Goal: Transaction & Acquisition: Purchase product/service

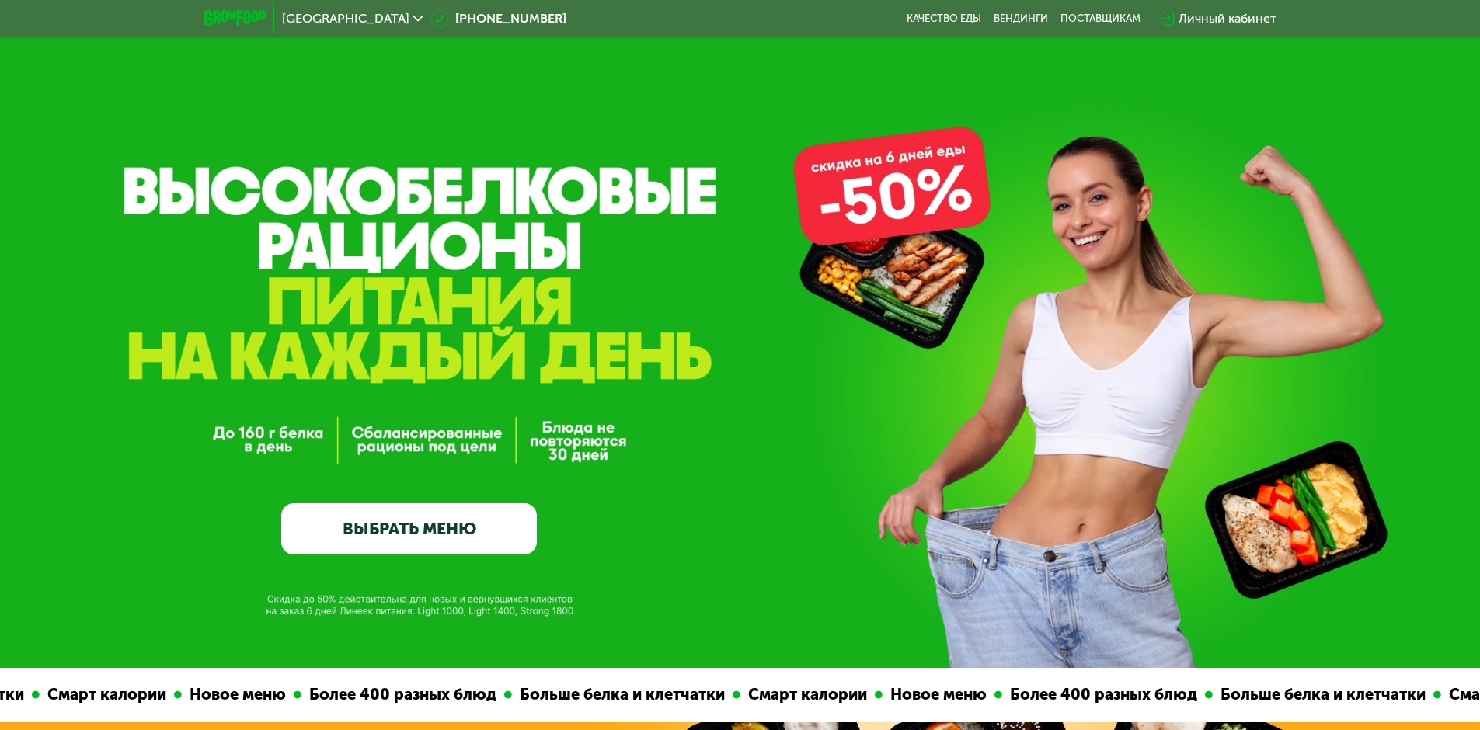
click at [430, 544] on link "ВЫБРАТЬ МЕНЮ" at bounding box center [409, 528] width 256 height 51
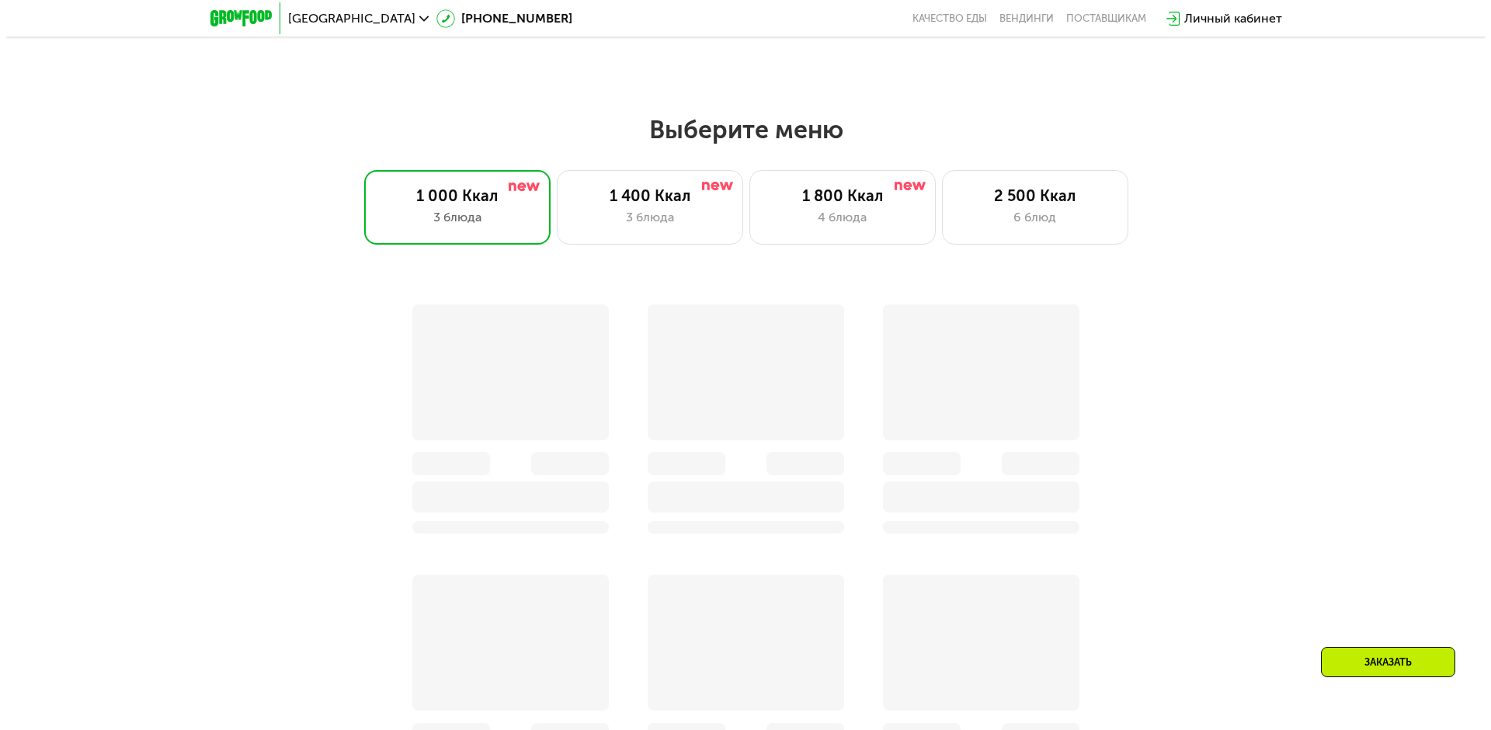
scroll to position [1288, 0]
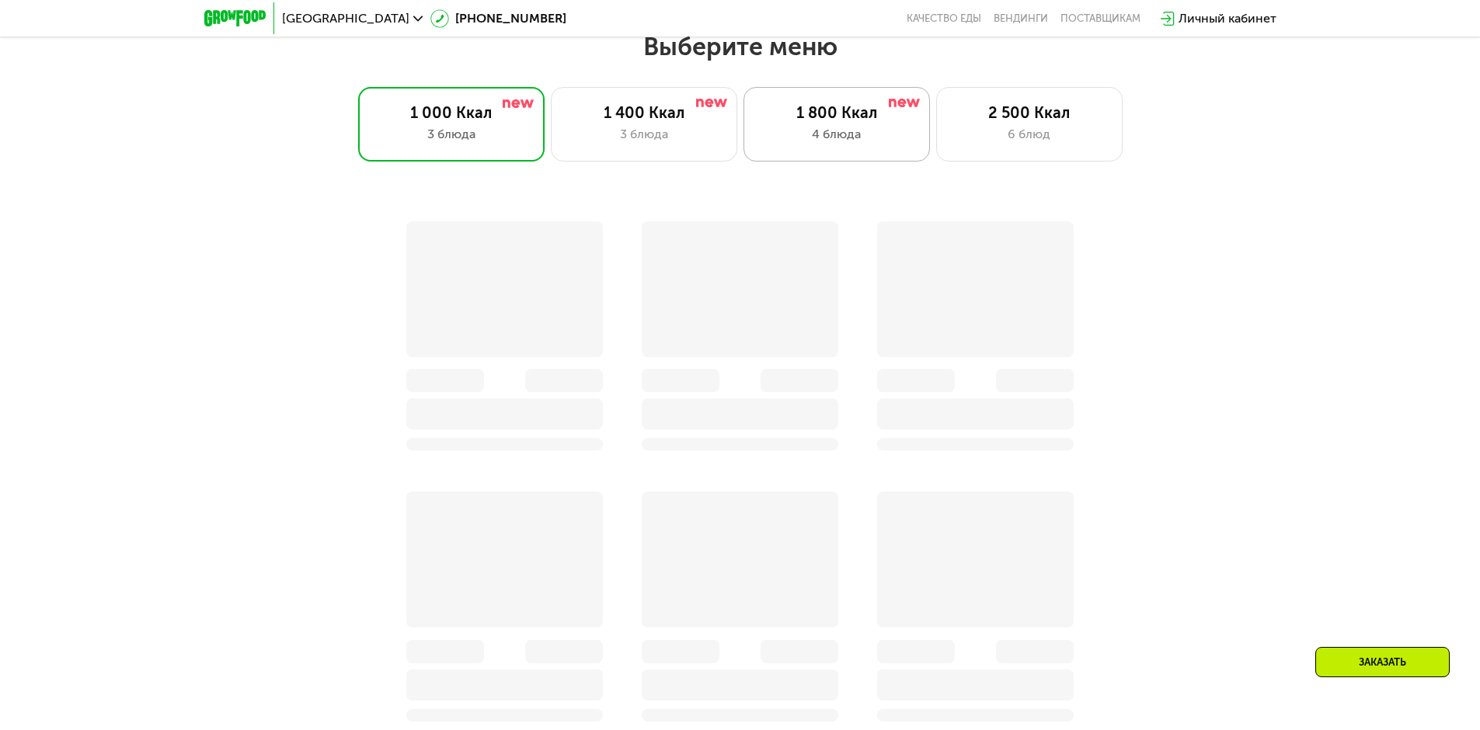
click at [851, 122] on div "1 800 Ккал" at bounding box center [837, 112] width 154 height 19
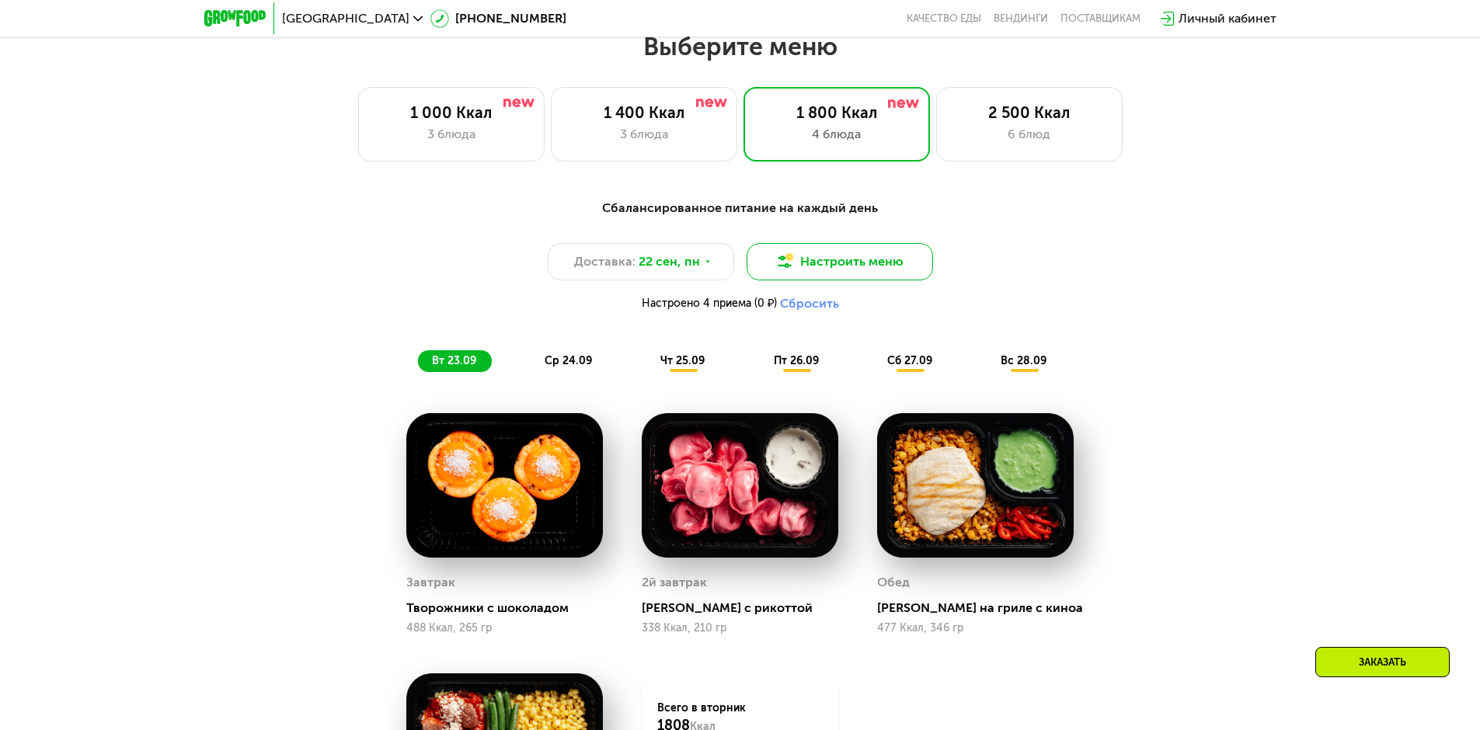
click at [854, 271] on button "Настроить меню" at bounding box center [839, 261] width 186 height 37
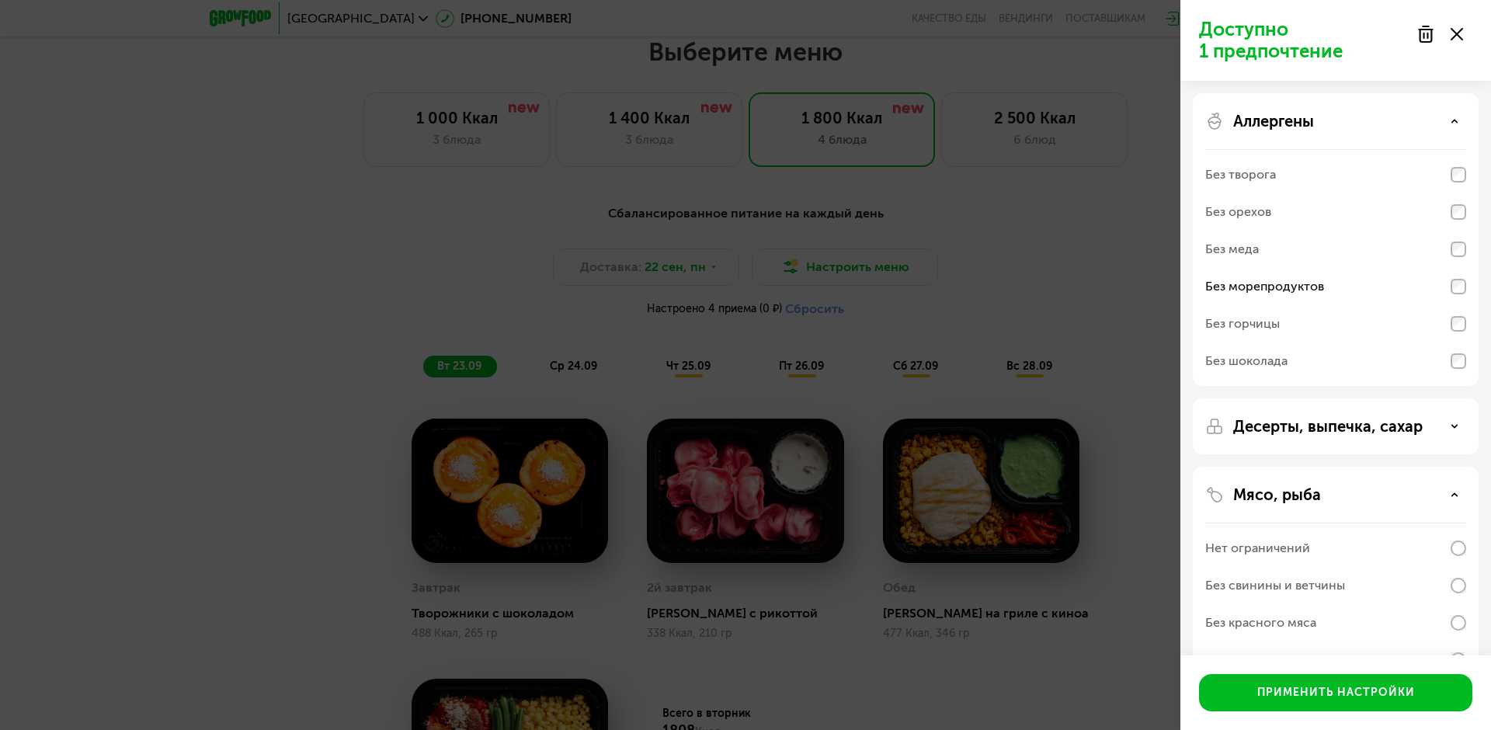
click at [1459, 37] on icon at bounding box center [1457, 34] width 12 height 12
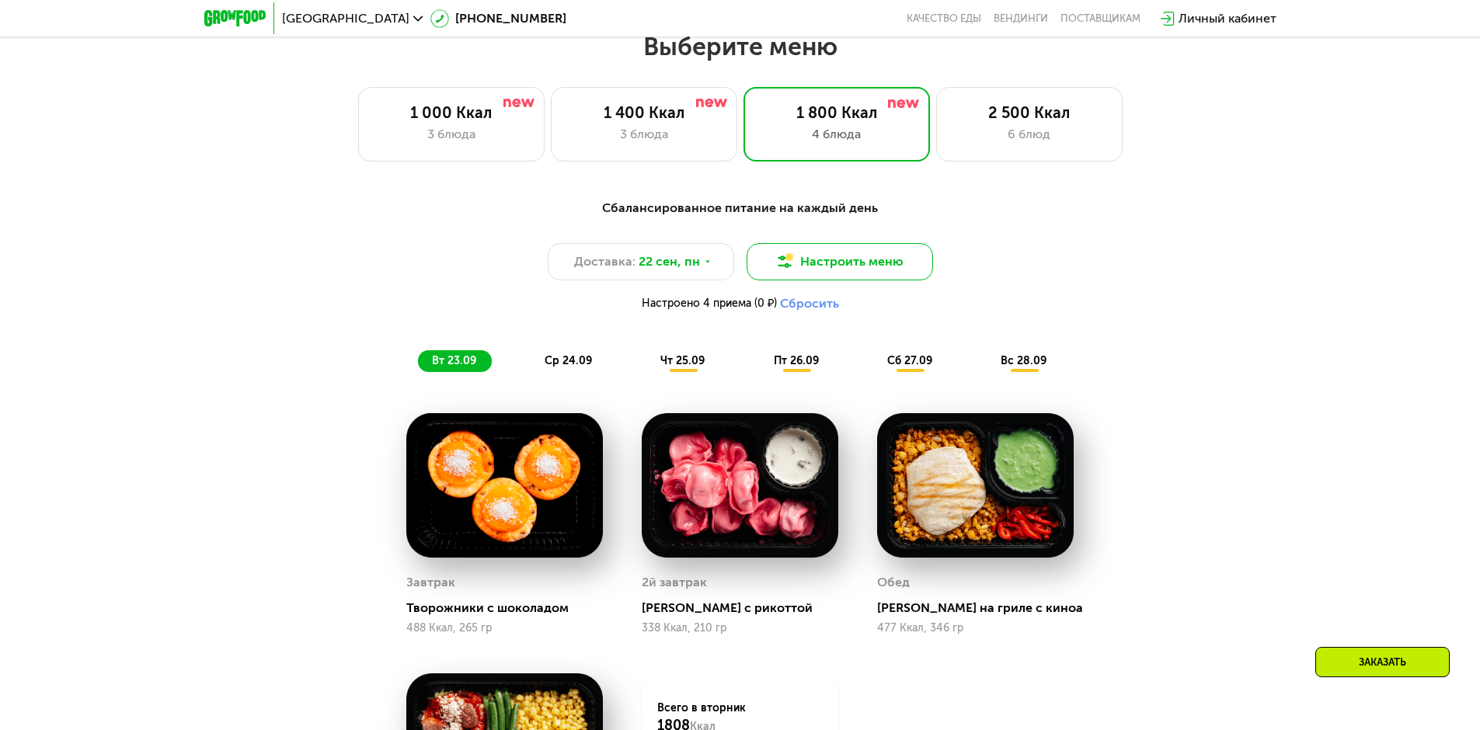
click at [806, 260] on button "Настроить меню" at bounding box center [839, 261] width 186 height 37
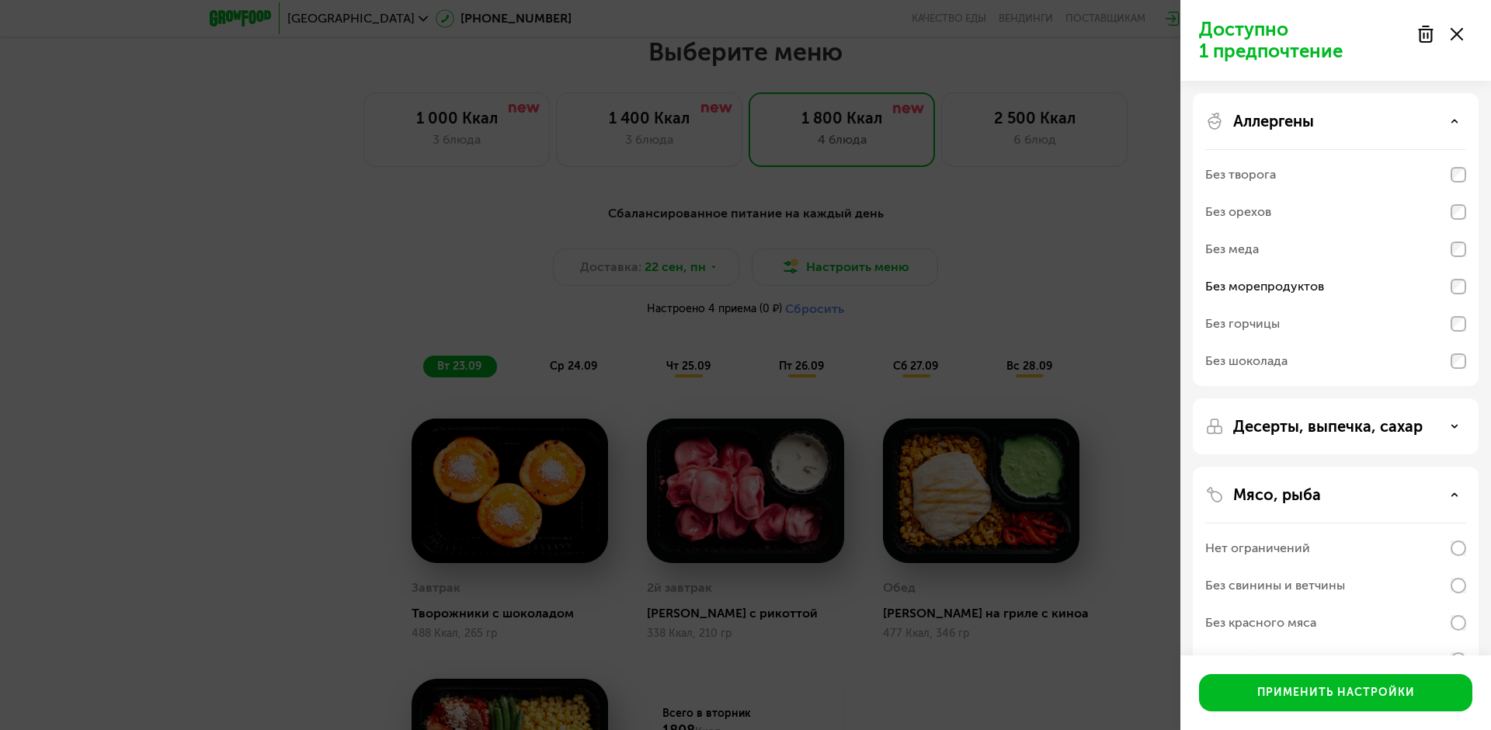
click at [1300, 32] on p "Доступно 1 предпочтение" at bounding box center [1303, 40] width 208 height 43
click at [1281, 47] on p "Доступно 1 предпочтение" at bounding box center [1303, 40] width 208 height 43
click at [1329, 131] on div "Аллергены Без творога Без орехов Без меда Без морепродуктов Без горчицы Без шок…" at bounding box center [1336, 239] width 286 height 293
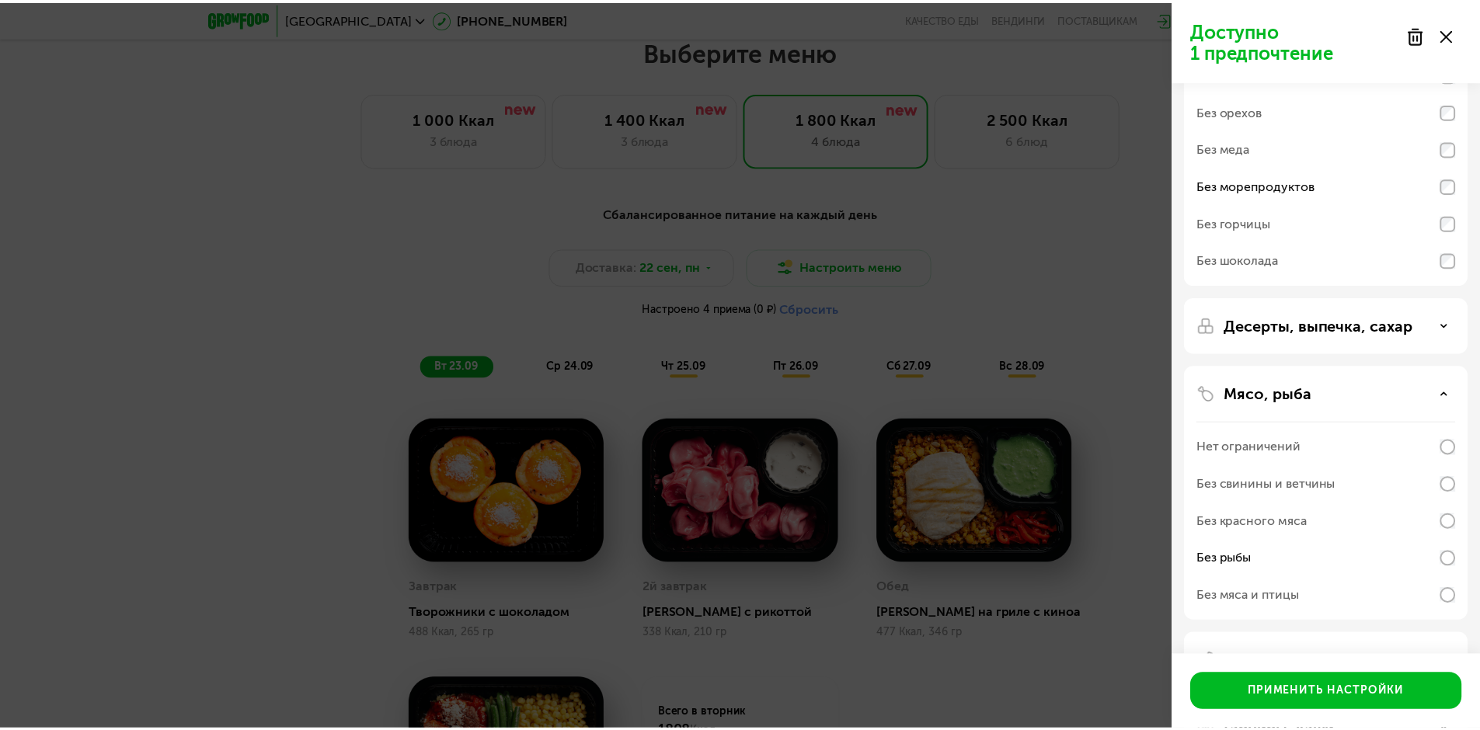
scroll to position [219, 0]
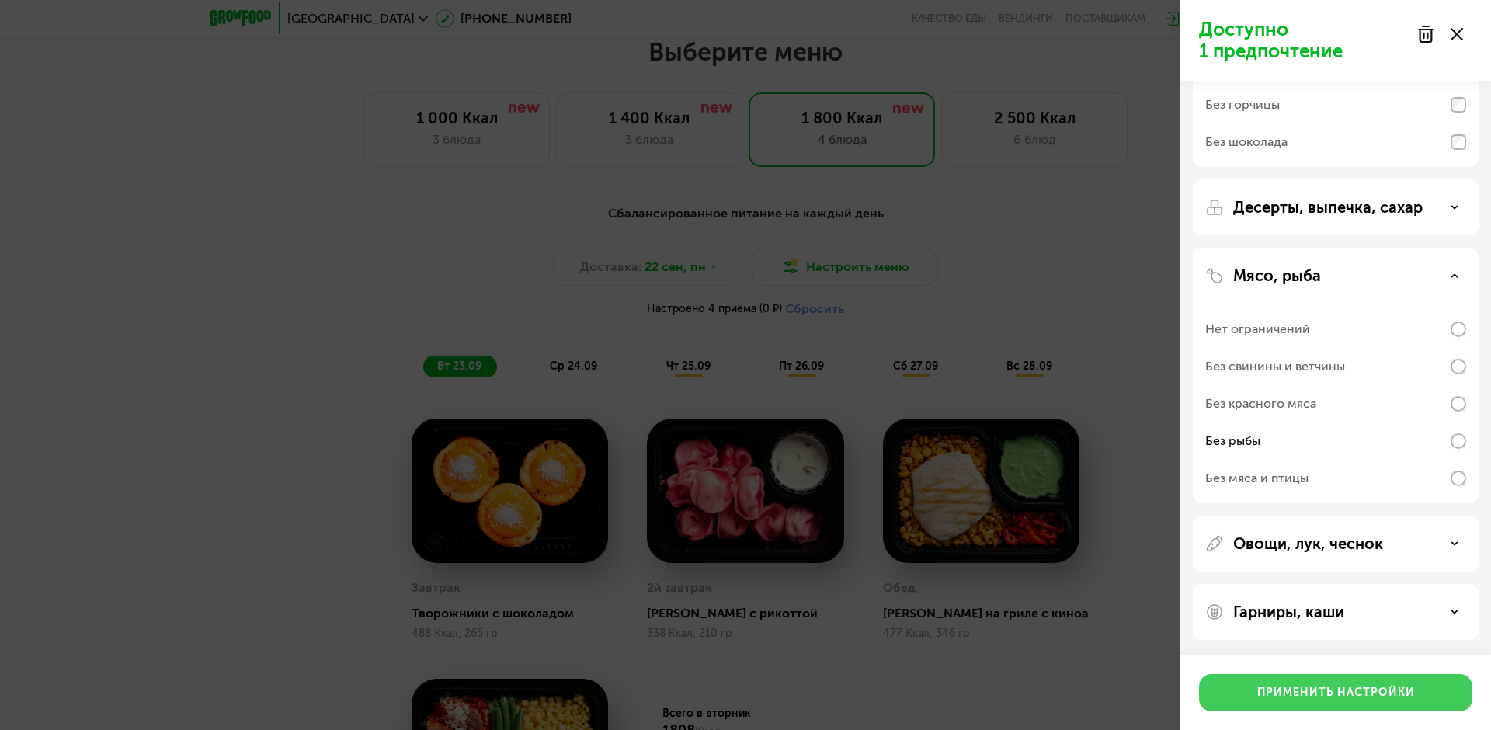
click at [1385, 698] on div "Применить настройки" at bounding box center [1337, 693] width 158 height 16
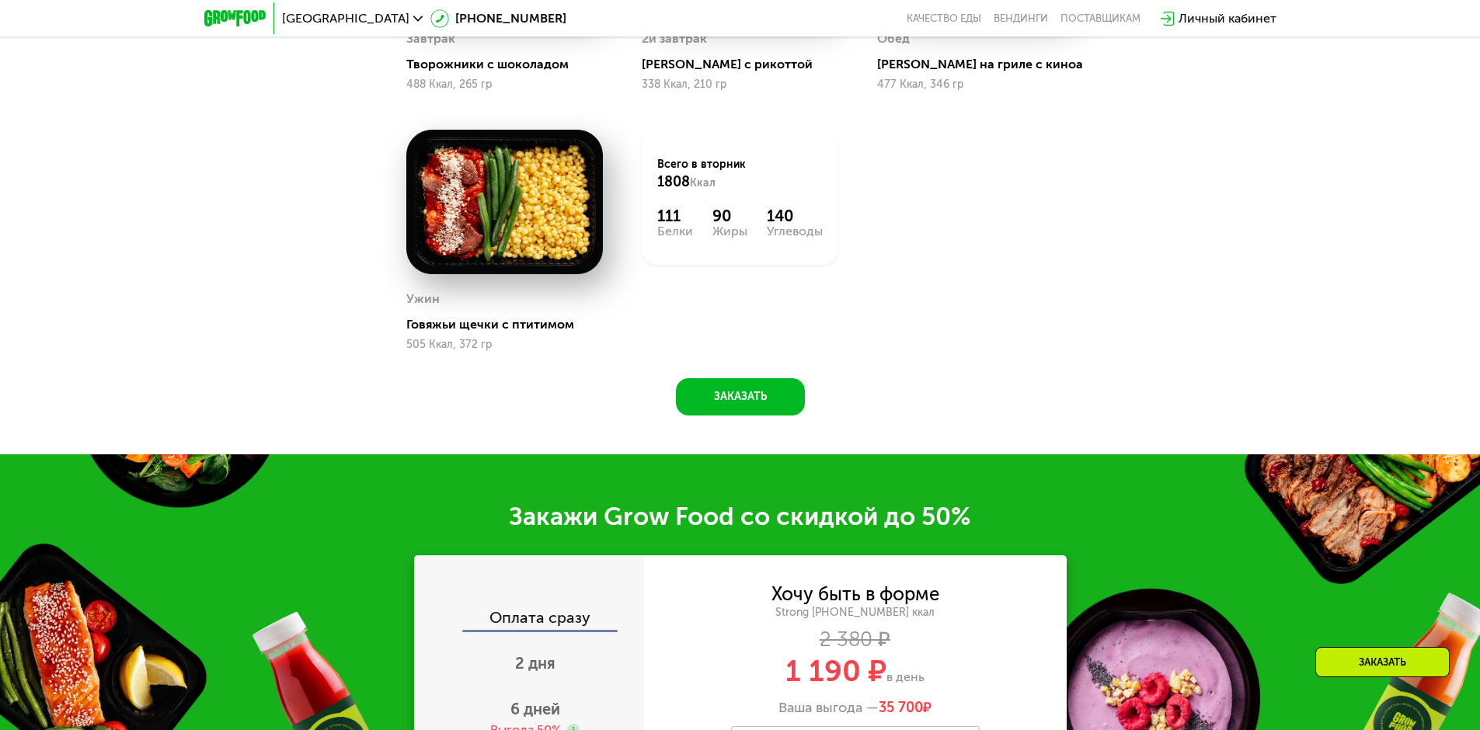
scroll to position [1521, 0]
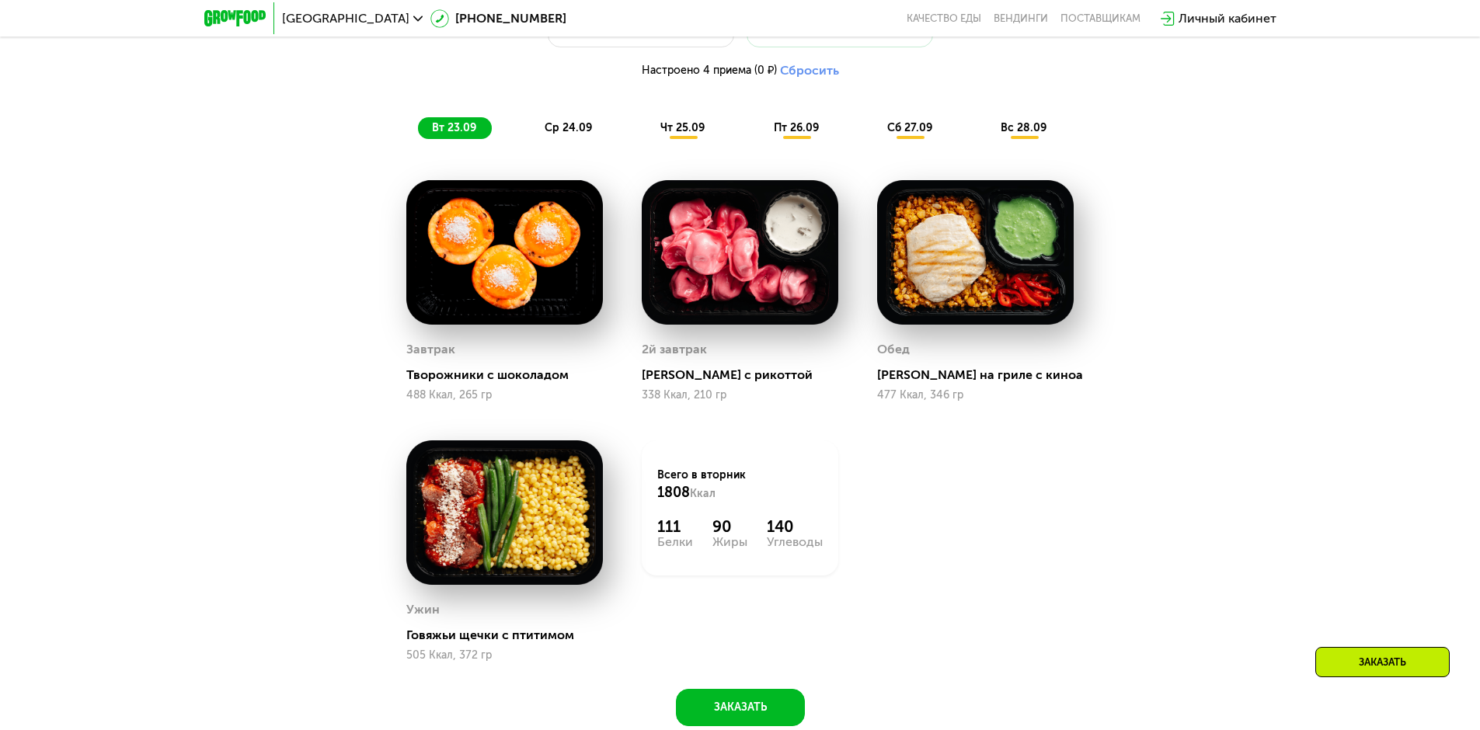
click at [568, 134] on span "ср 24.09" at bounding box center [568, 127] width 47 height 13
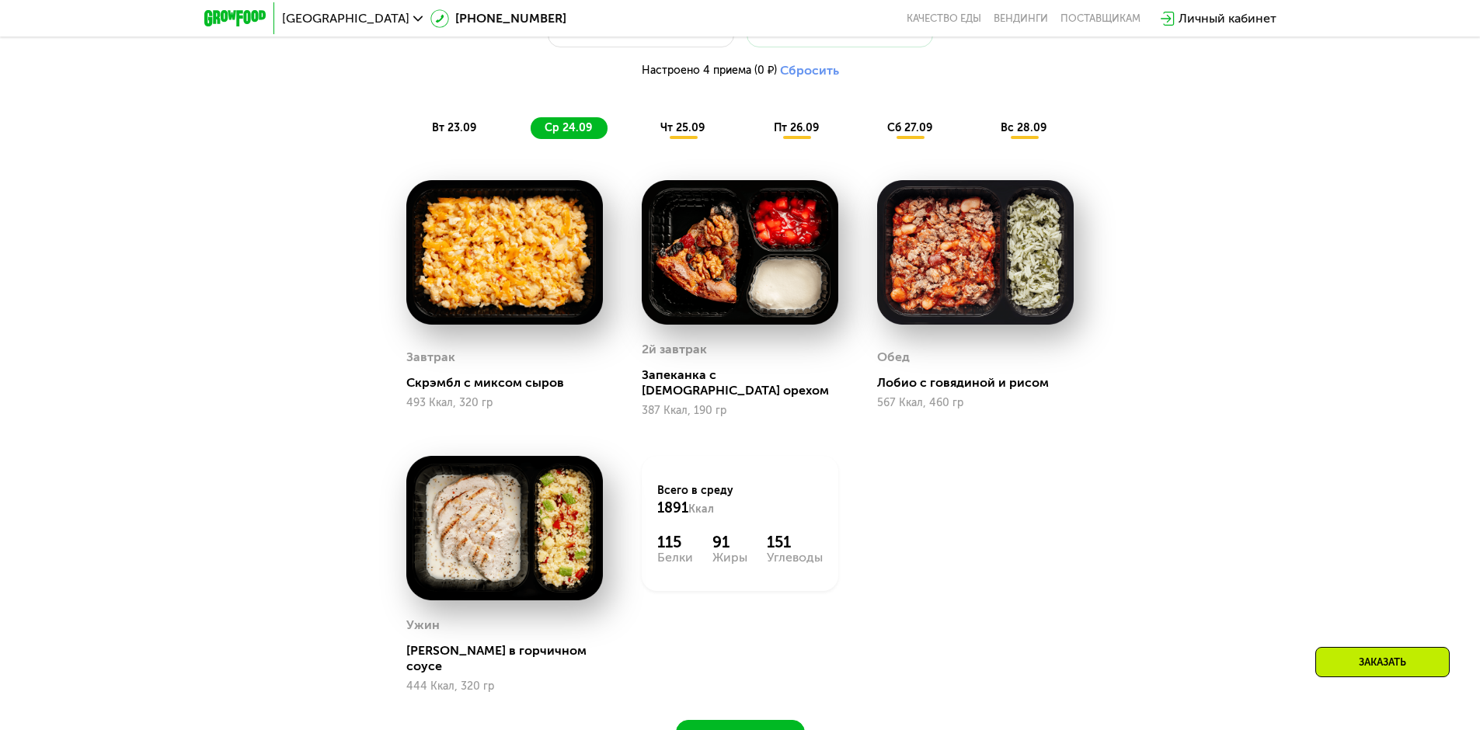
click at [687, 134] on span "чт 25.09" at bounding box center [682, 127] width 44 height 13
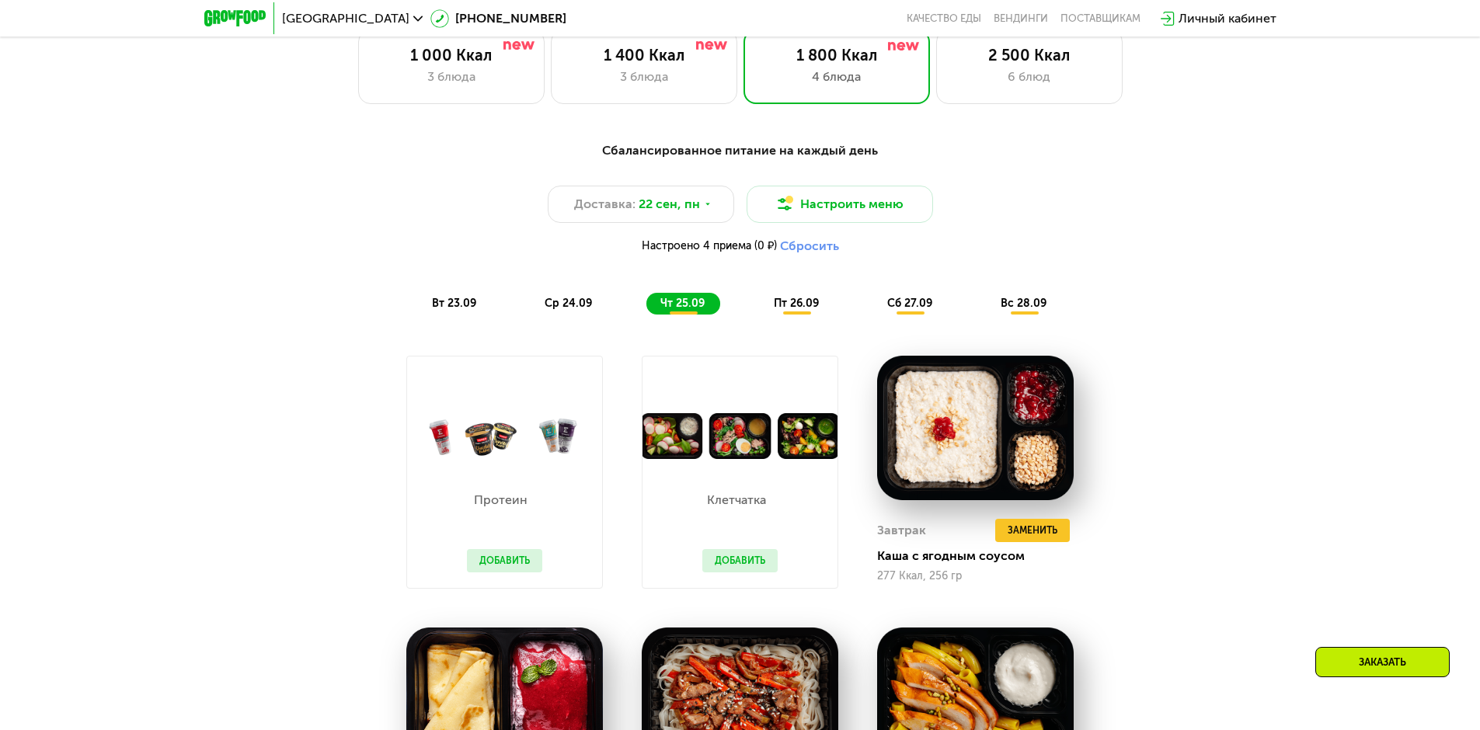
scroll to position [1288, 0]
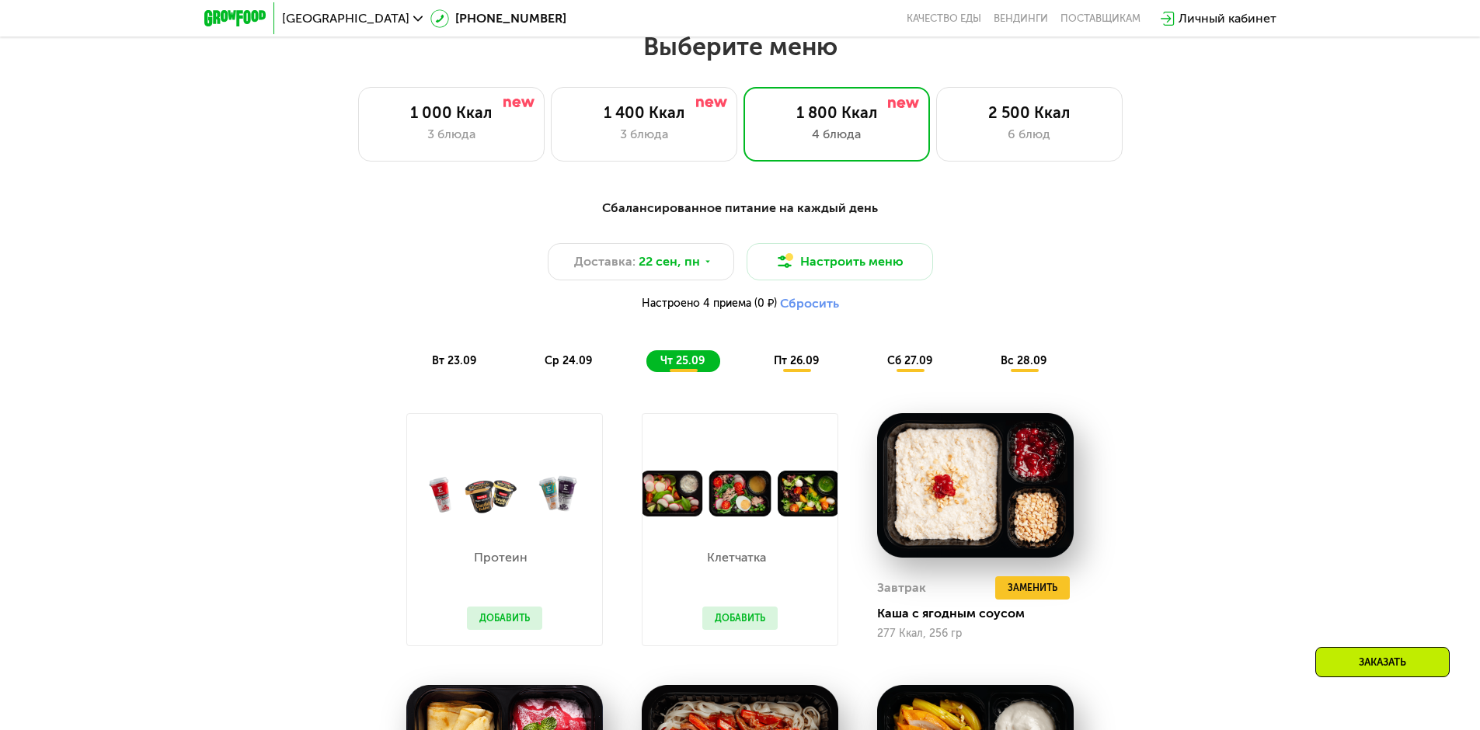
click at [1029, 364] on span "вс 28.09" at bounding box center [1023, 360] width 46 height 13
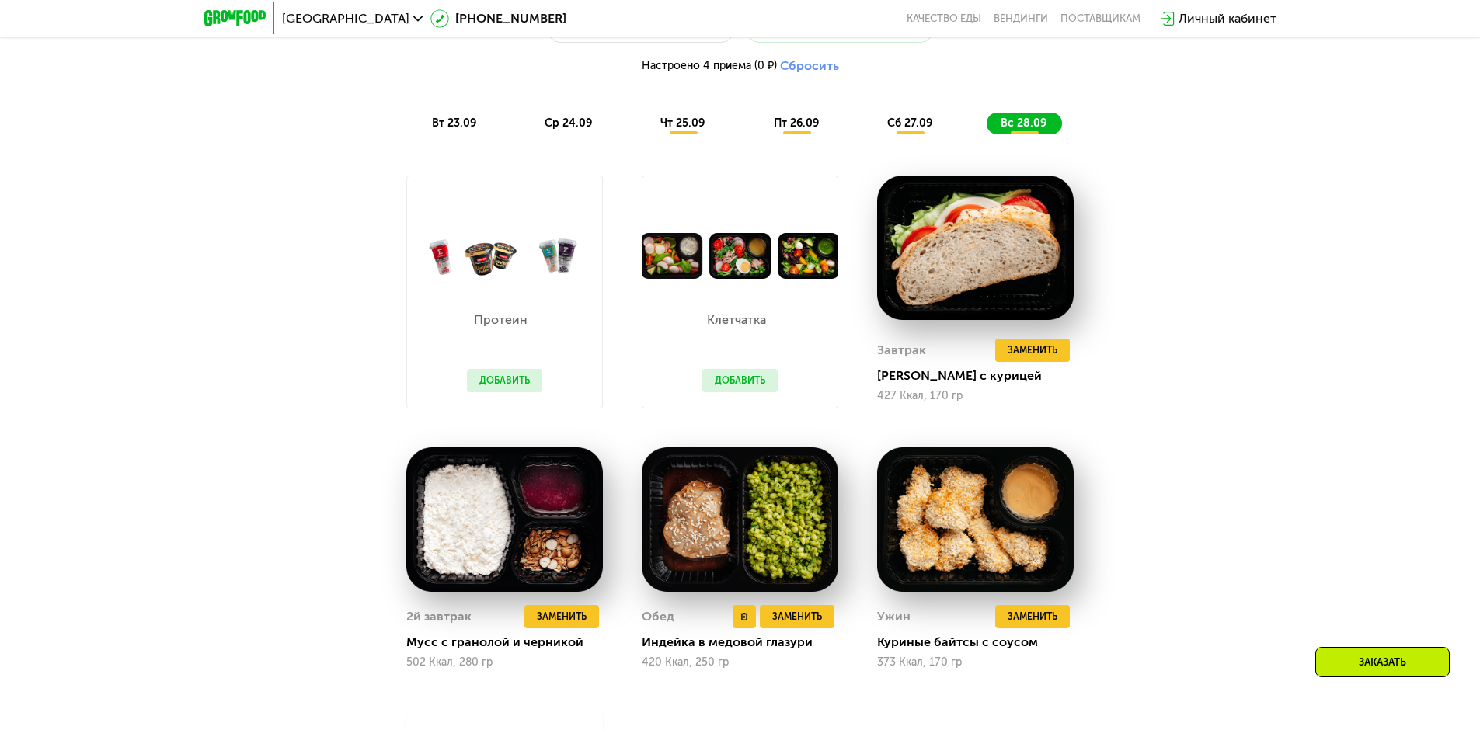
scroll to position [1521, 0]
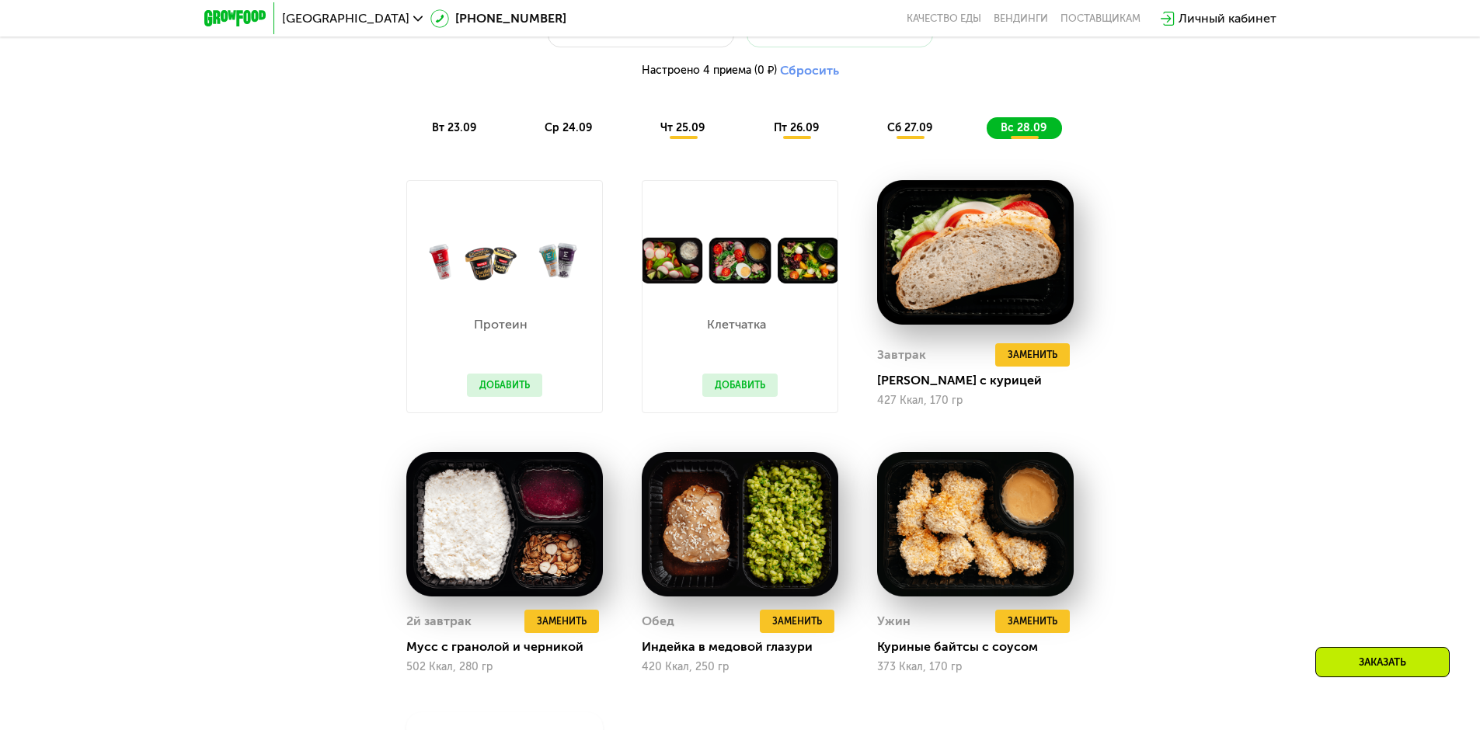
click at [908, 130] on span "сб 27.09" at bounding box center [909, 127] width 45 height 13
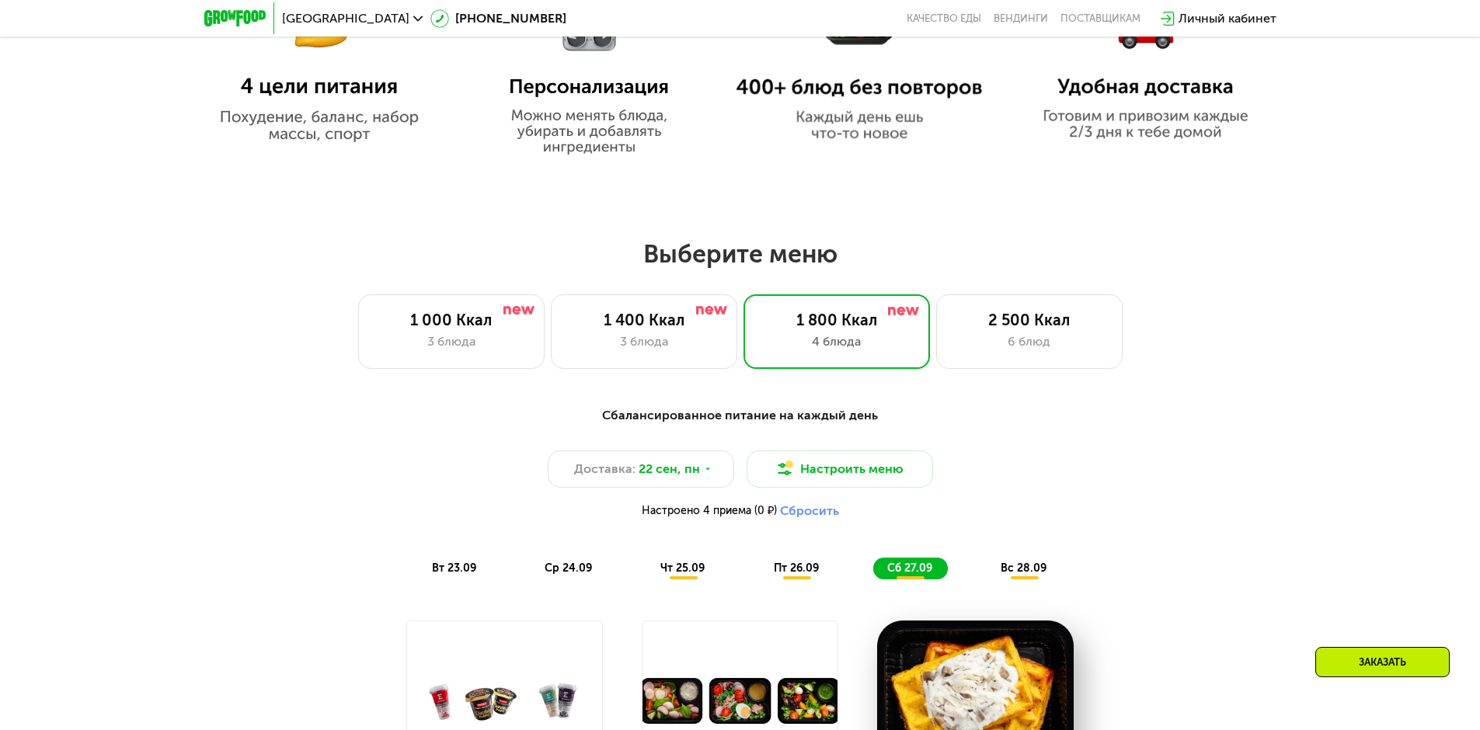
scroll to position [977, 0]
